Goal: Check status: Check status

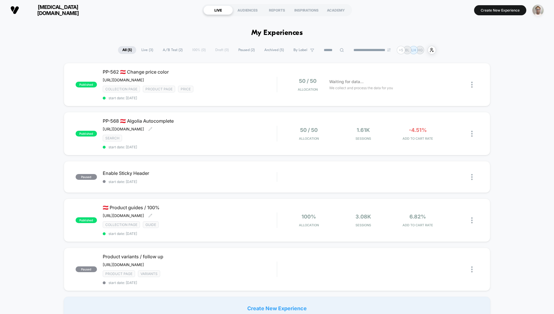
click at [46, 10] on span "[MEDICAL_DATA][DOMAIN_NAME]" at bounding box center [57, 10] width 69 height 12
click at [269, 97] on div "PP-562 🇦🇹 Change price color https://gastrohero.atlassian.net/wiki/spaces/CRO/p…" at bounding box center [190, 84] width 174 height 31
